Goal: Task Accomplishment & Management: Complete application form

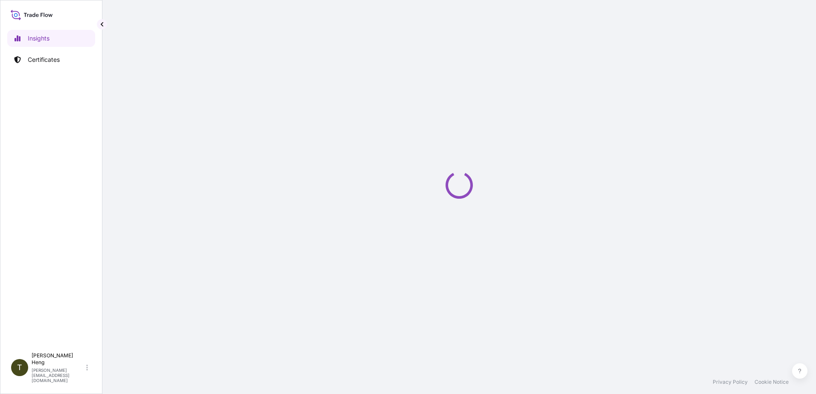
select select "2025"
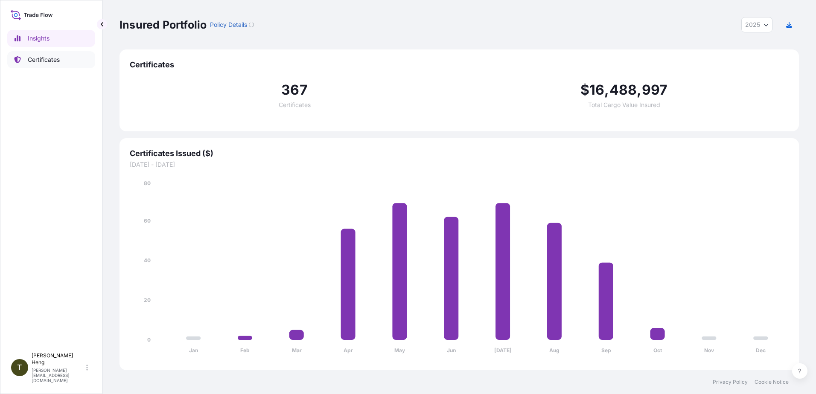
click at [52, 58] on p "Certificates" at bounding box center [44, 59] width 32 height 9
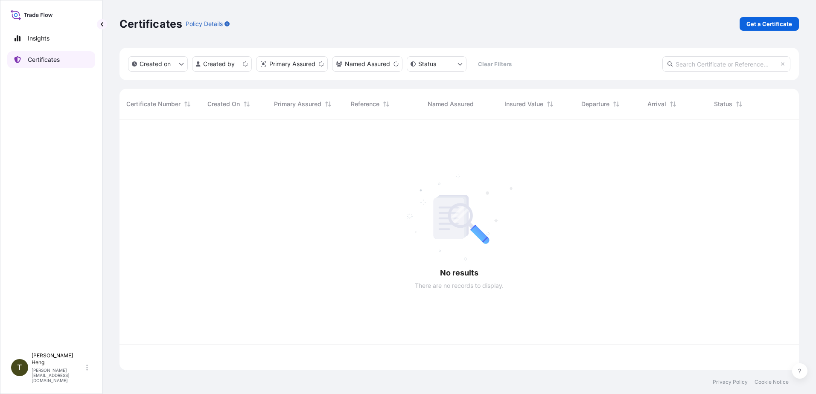
scroll to position [249, 673]
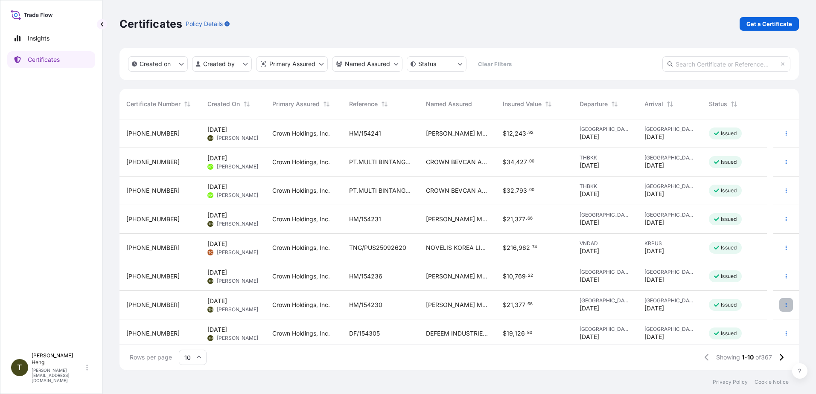
click at [779, 301] on button "button" at bounding box center [786, 305] width 14 height 14
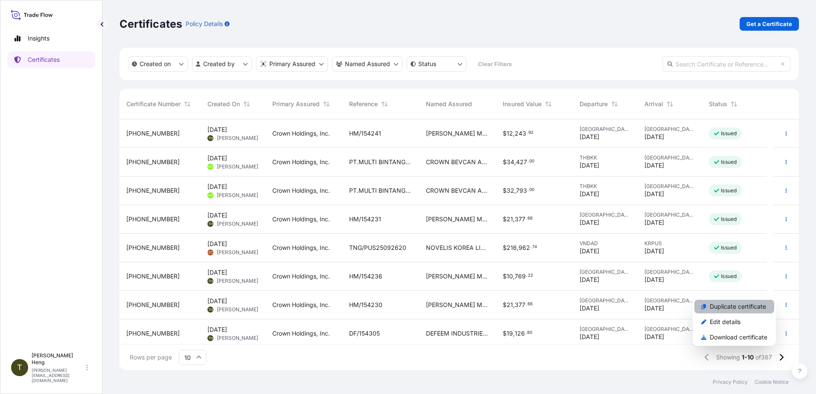
click at [723, 304] on p "Duplicate certificate" at bounding box center [738, 307] width 56 height 9
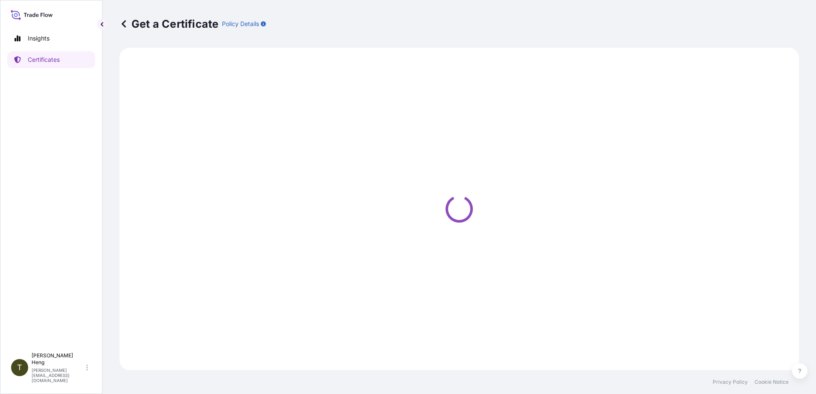
select select "Road"
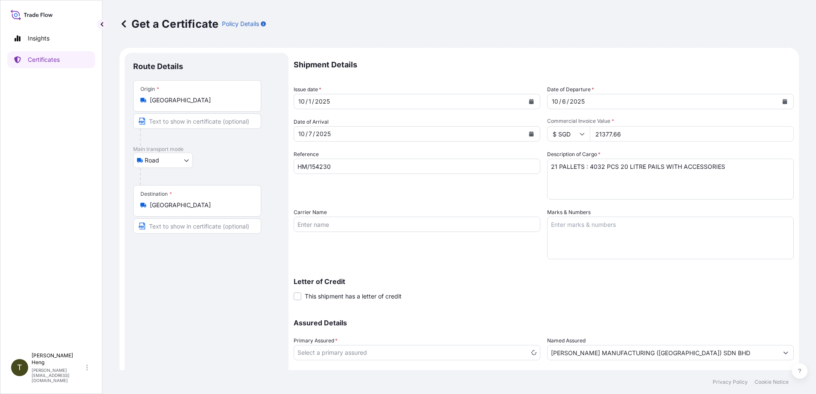
select select "31483"
click at [531, 103] on button "Calendar" at bounding box center [532, 102] width 14 height 14
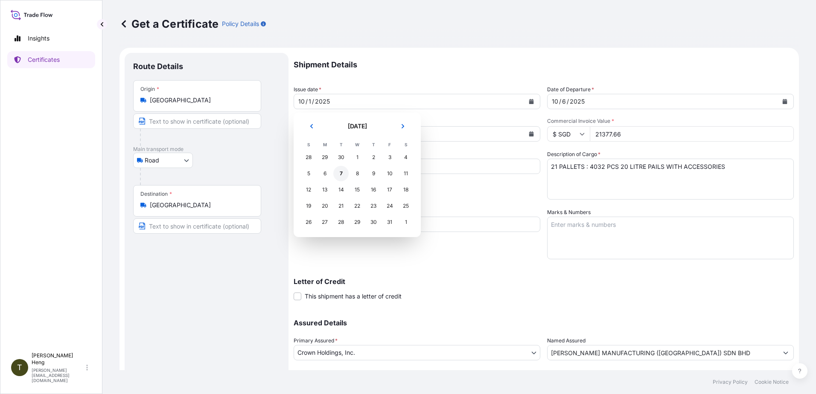
click at [342, 172] on div "7" at bounding box center [340, 173] width 15 height 15
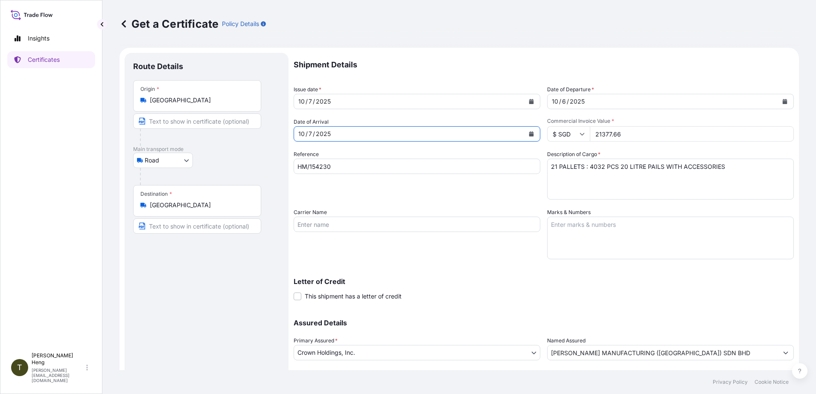
click at [529, 134] on icon "Calendar" at bounding box center [531, 133] width 5 height 5
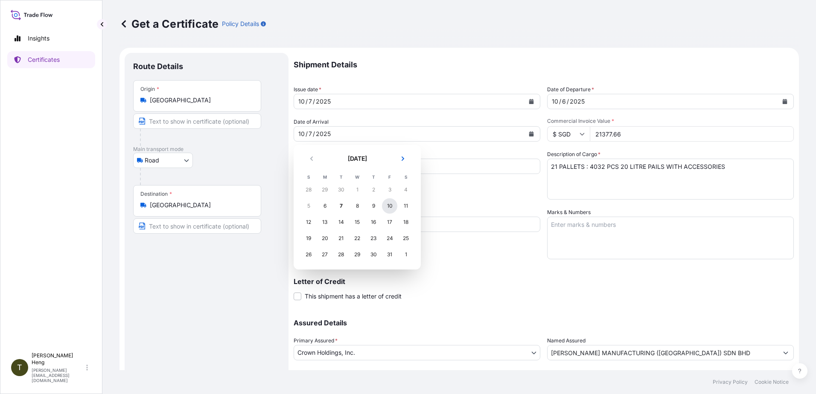
click at [389, 208] on div "10" at bounding box center [389, 205] width 15 height 15
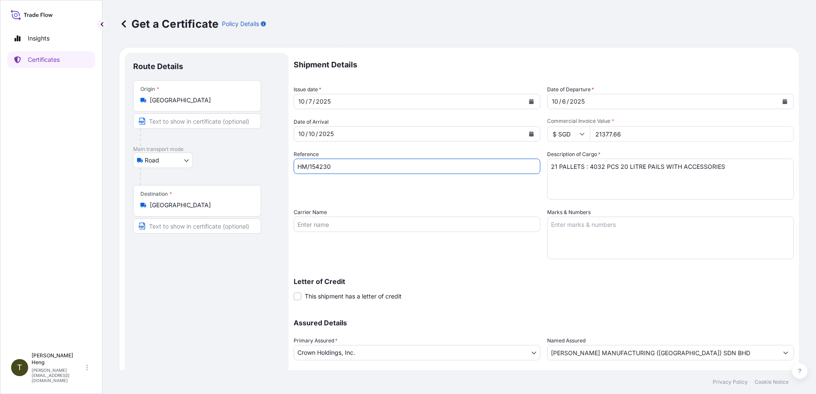
click at [342, 162] on input "HM/154230" at bounding box center [417, 166] width 247 height 15
type input "H"
type input "ARI/20931256"
click at [778, 100] on button "Calendar" at bounding box center [785, 102] width 14 height 14
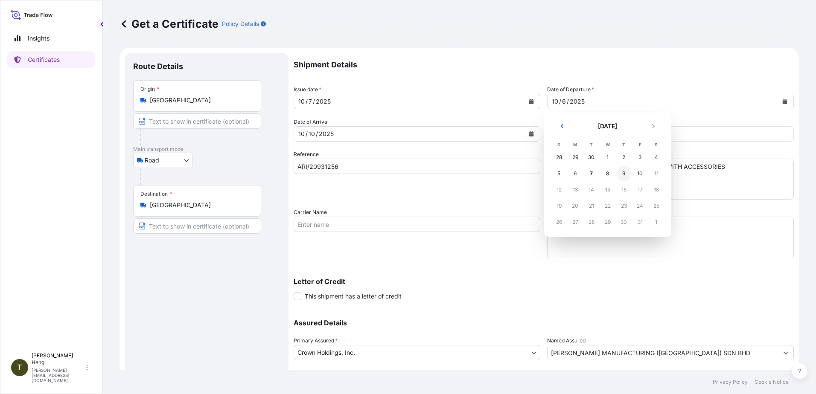
click at [624, 170] on div "9" at bounding box center [623, 173] width 15 height 15
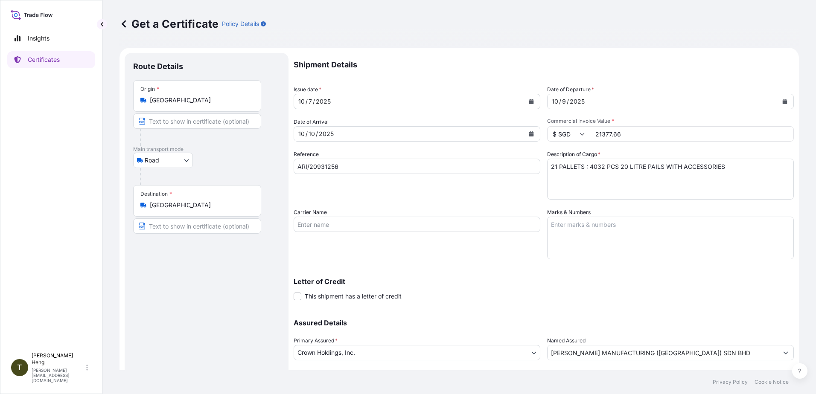
click at [627, 134] on input "21377.66" at bounding box center [692, 133] width 204 height 15
type input "14795.55"
click at [553, 169] on textarea "21 PALLETS : 4032 PCS 20 LITRE PAILS WITH ACCESSORIES" at bounding box center [670, 179] width 247 height 41
type textarea "20 PALLETS : 4620 PCS 20 LITRE PAILS WITH ACCESSORIES"
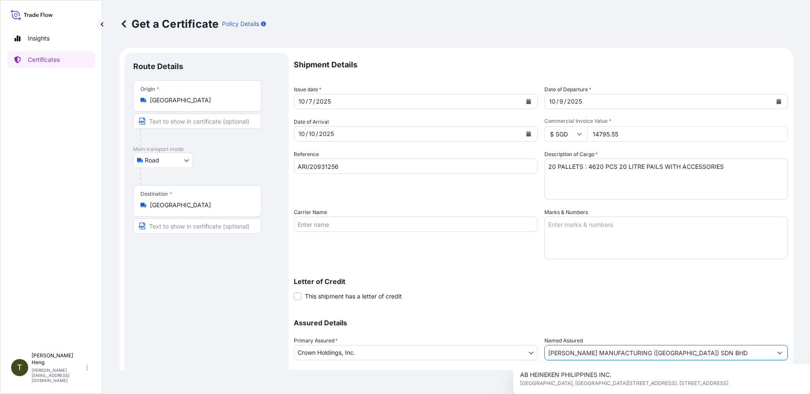
click at [694, 352] on input "[PERSON_NAME] MANUFACTURING ([GEOGRAPHIC_DATA]) SDN BHD" at bounding box center [659, 352] width 228 height 15
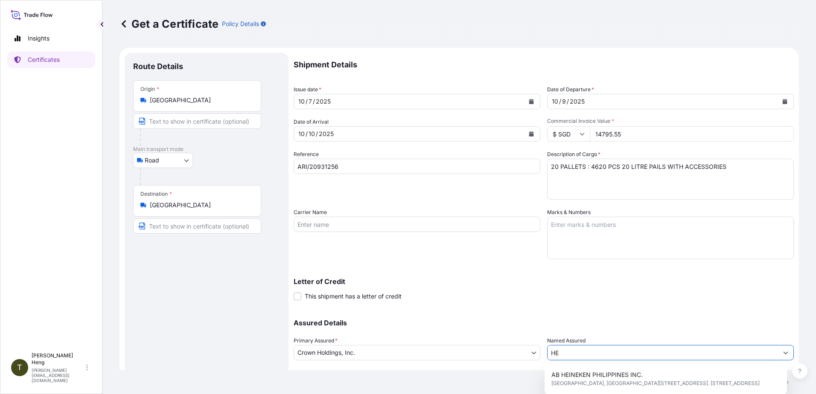
type input "H"
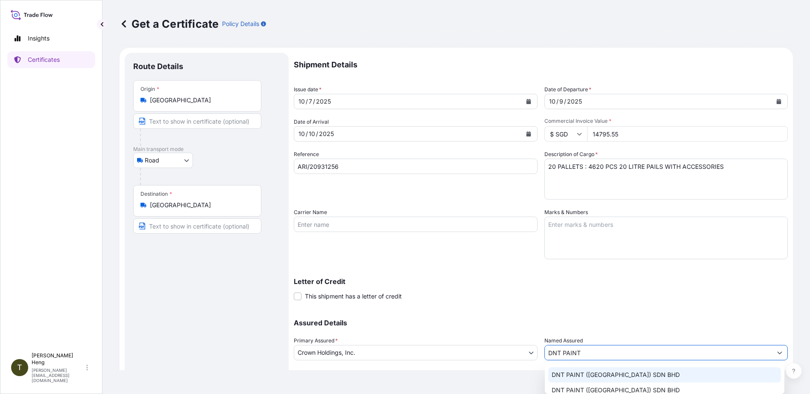
click at [618, 375] on span "DNT PAINT ([GEOGRAPHIC_DATA]) SDN BHD" at bounding box center [615, 375] width 128 height 9
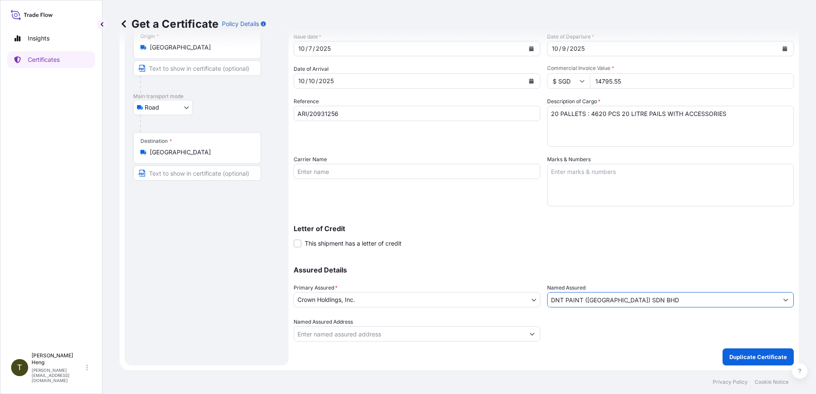
scroll to position [53, 0]
type input "DNT PAINT ([GEOGRAPHIC_DATA]) SDN BHD"
click at [746, 353] on p "Duplicate Certificate" at bounding box center [758, 357] width 58 height 9
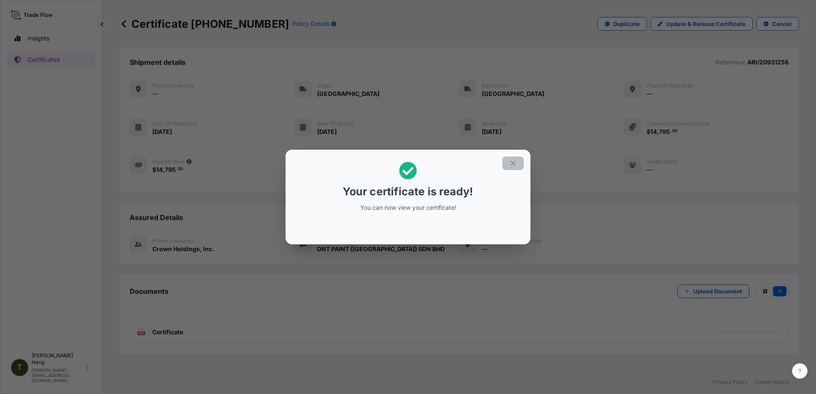
click at [514, 162] on icon "button" at bounding box center [513, 164] width 8 height 8
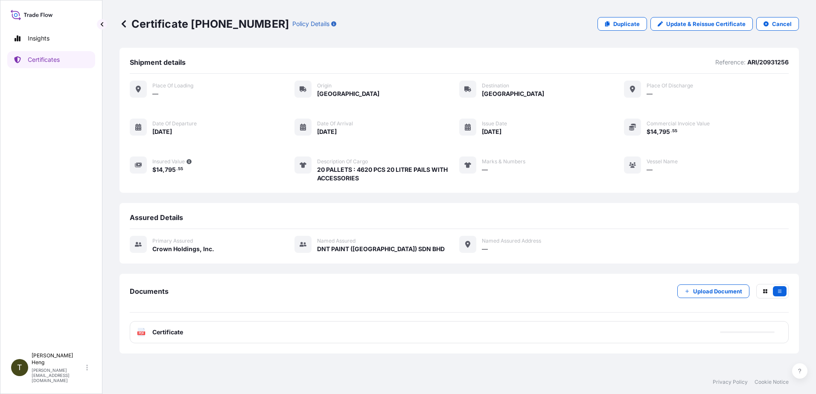
click at [156, 334] on span "Certificate" at bounding box center [167, 332] width 31 height 9
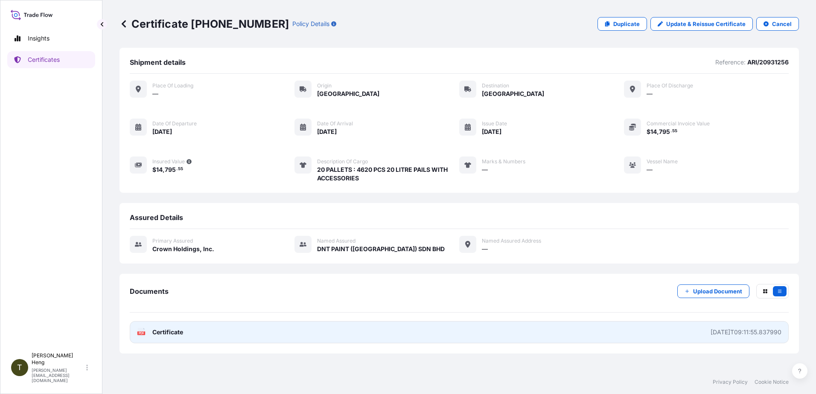
click at [140, 331] on icon at bounding box center [141, 332] width 7 height 9
